Goal: Transaction & Acquisition: Purchase product/service

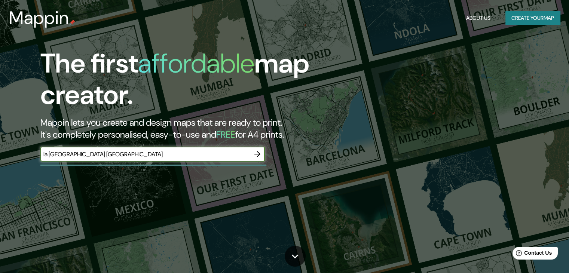
type input "la [GEOGRAPHIC_DATA] [GEOGRAPHIC_DATA]"
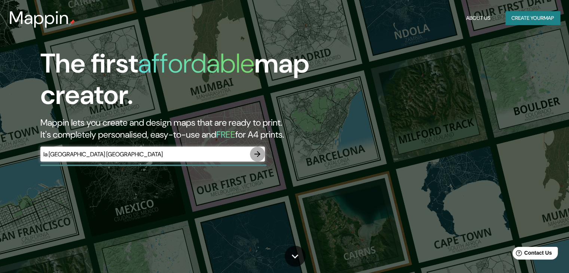
click at [257, 157] on icon "button" at bounding box center [257, 154] width 6 height 6
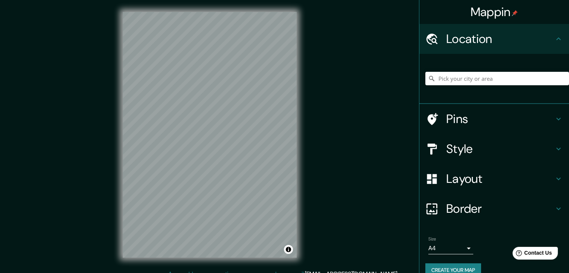
click at [481, 147] on h4 "Style" at bounding box center [500, 148] width 108 height 15
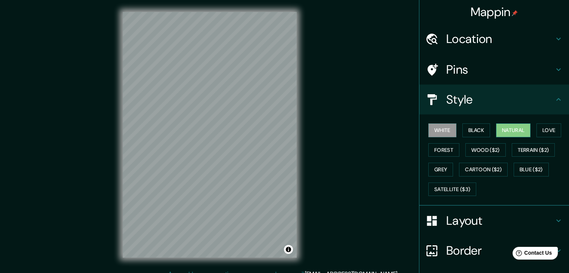
click at [519, 129] on button "Natural" at bounding box center [513, 130] width 34 height 14
click at [549, 132] on button "Love" at bounding box center [548, 130] width 25 height 14
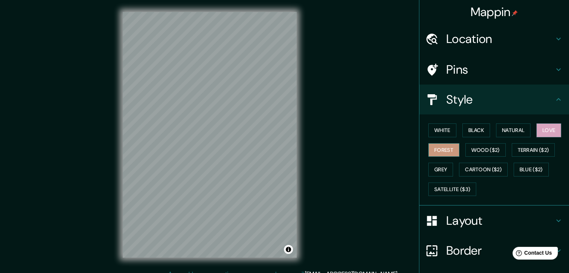
click at [444, 148] on button "Forest" at bounding box center [443, 150] width 31 height 14
click at [471, 131] on button "Black" at bounding box center [476, 130] width 28 height 14
click at [448, 150] on button "Forest" at bounding box center [443, 150] width 31 height 14
